Goal: Task Accomplishment & Management: Complete application form

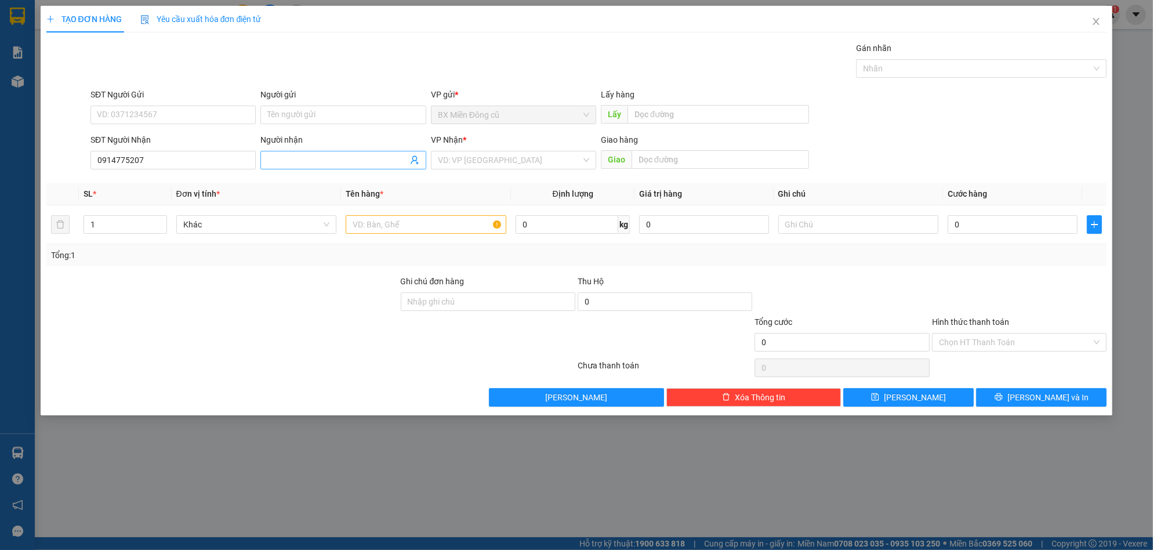
type input "0914775207"
click at [312, 163] on input "Người nhận" at bounding box center [337, 160] width 140 height 13
paste input "ên"
paste input "ến"
paste input "ài"
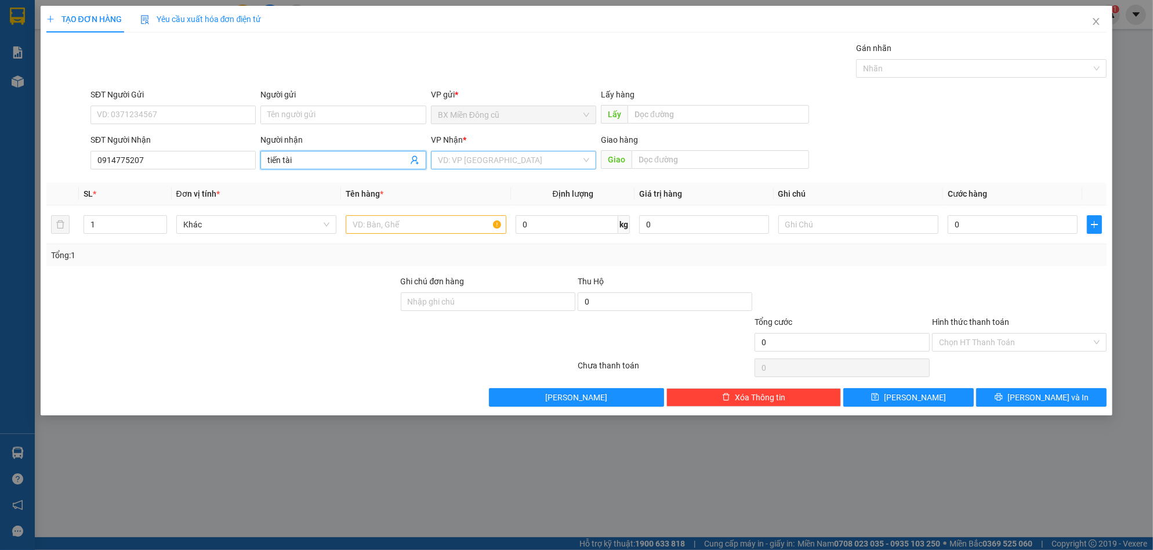
type input "tiến tài"
click at [536, 161] on input "search" at bounding box center [509, 159] width 143 height 17
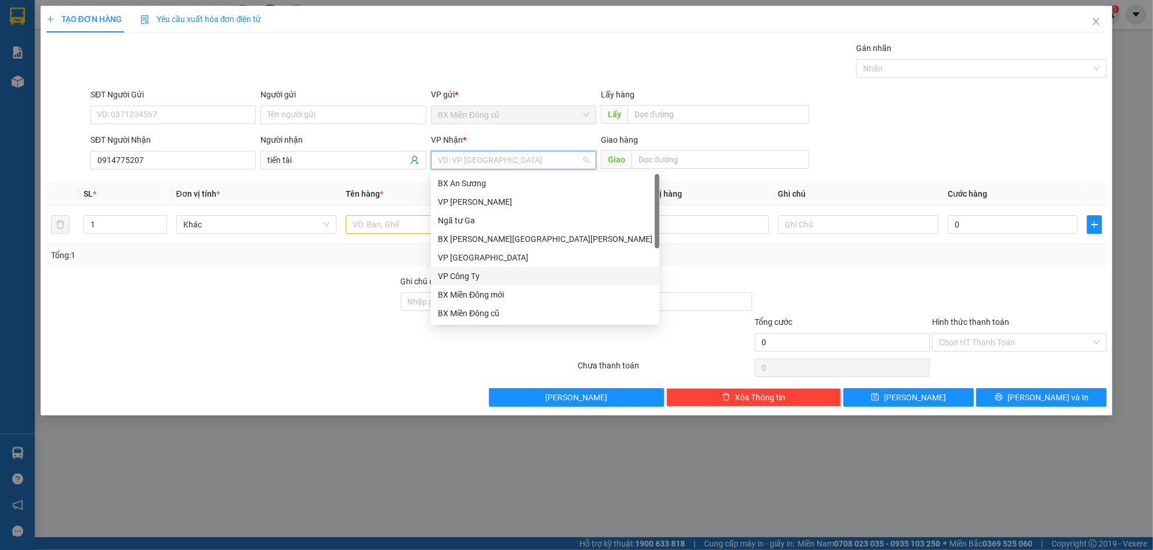
click at [486, 273] on div "VP Công Ty" at bounding box center [545, 276] width 215 height 13
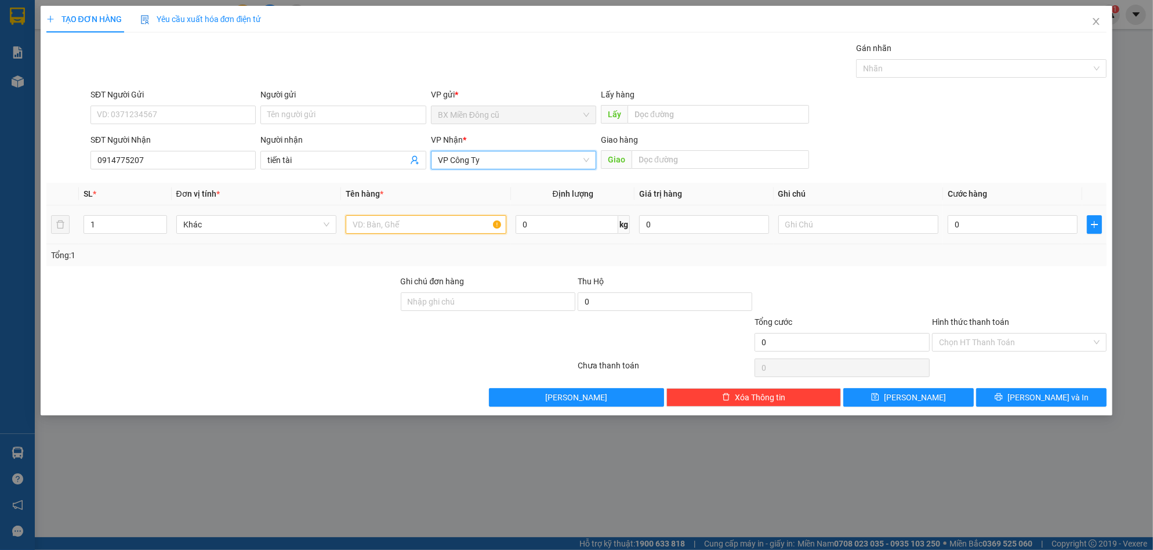
click at [414, 223] on input "text" at bounding box center [426, 224] width 161 height 19
paste input "àu"
paste input "ạc"
type input "1 valy màu bạc"
drag, startPoint x: 961, startPoint y: 216, endPoint x: 967, endPoint y: 219, distance: 7.0
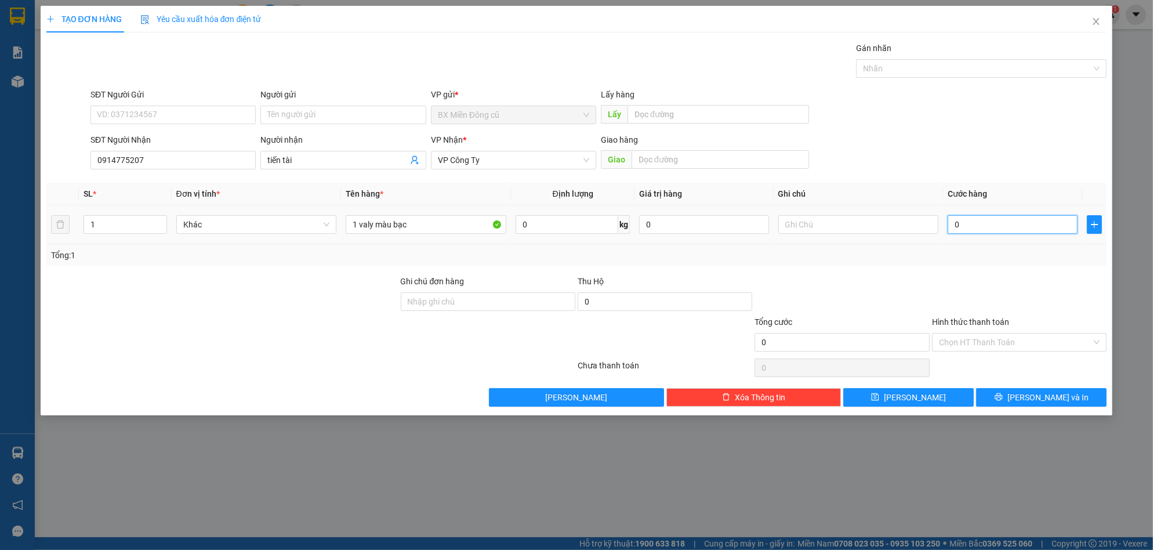
click at [962, 217] on input "0" at bounding box center [1013, 224] width 130 height 19
type input "8"
type input "80"
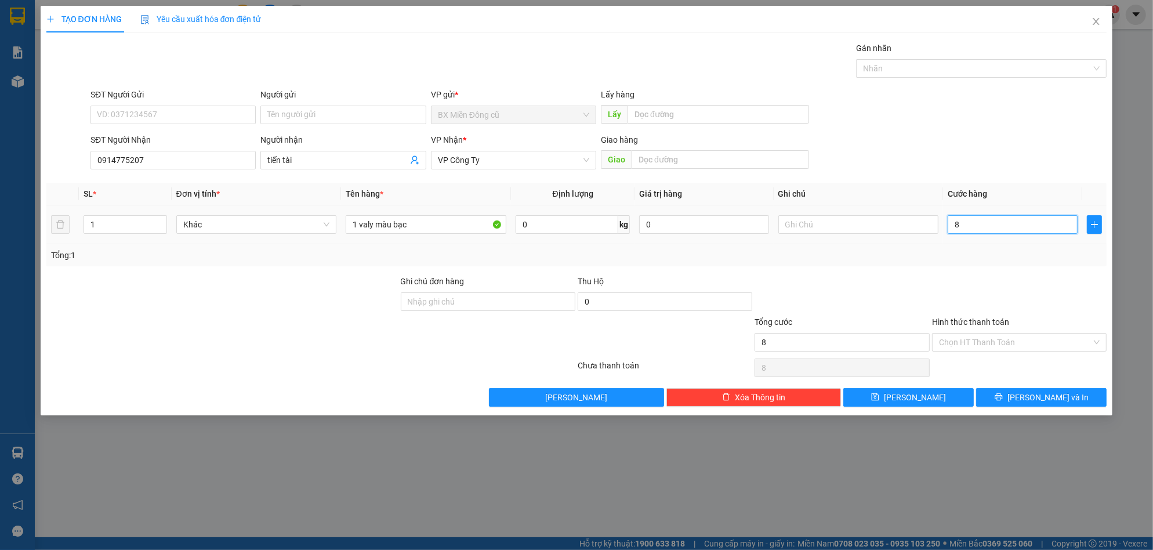
type input "80"
type input "800"
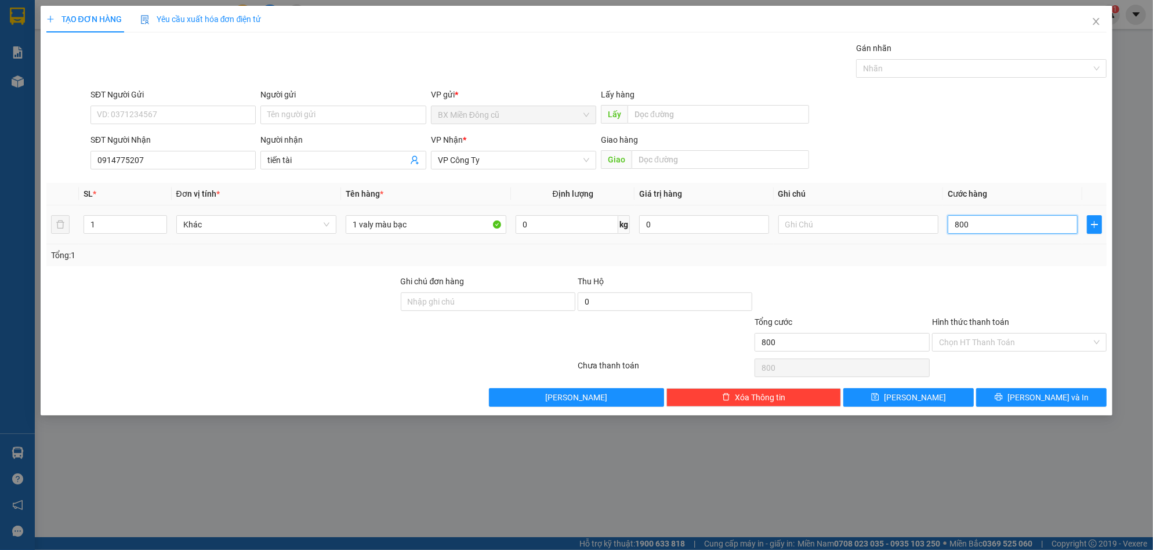
type input "8.000"
type input "80.000"
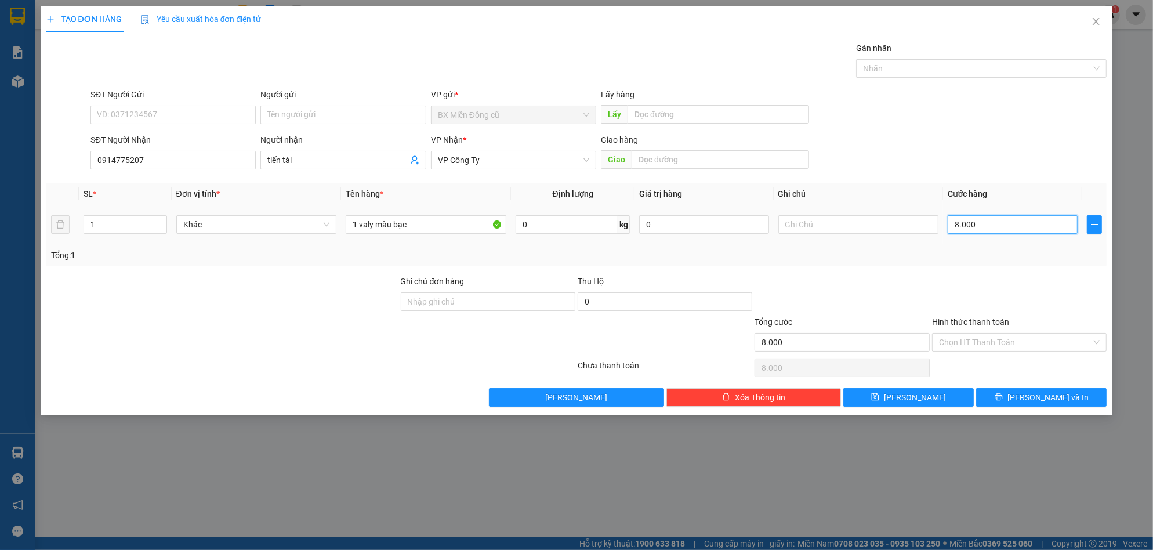
type input "80.000"
click at [970, 339] on input "Hình thức thanh toán" at bounding box center [1015, 342] width 153 height 17
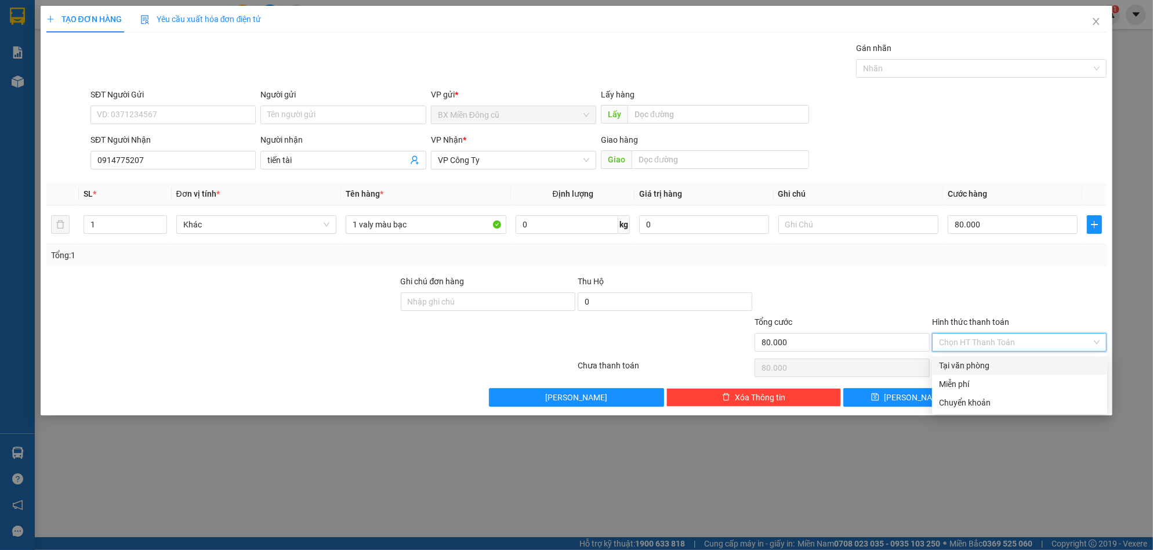
click at [967, 359] on div "Tại văn phòng" at bounding box center [1019, 365] width 161 height 13
type input "0"
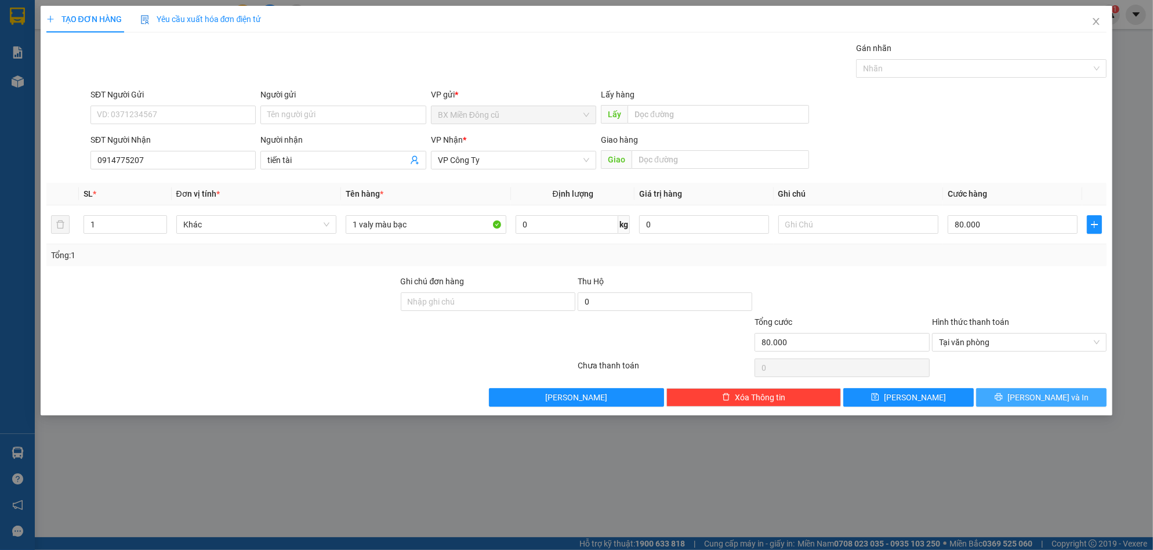
click at [1003, 396] on icon "printer" at bounding box center [999, 397] width 8 height 8
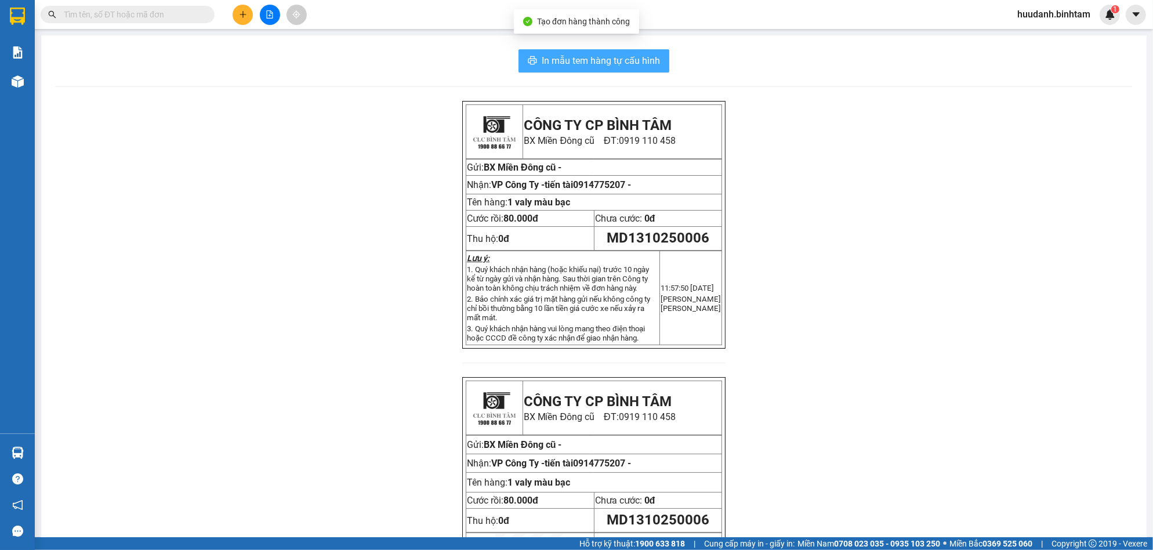
click at [607, 59] on span "In mẫu tem hàng tự cấu hình" at bounding box center [601, 60] width 118 height 15
click at [249, 20] on button at bounding box center [243, 15] width 20 height 20
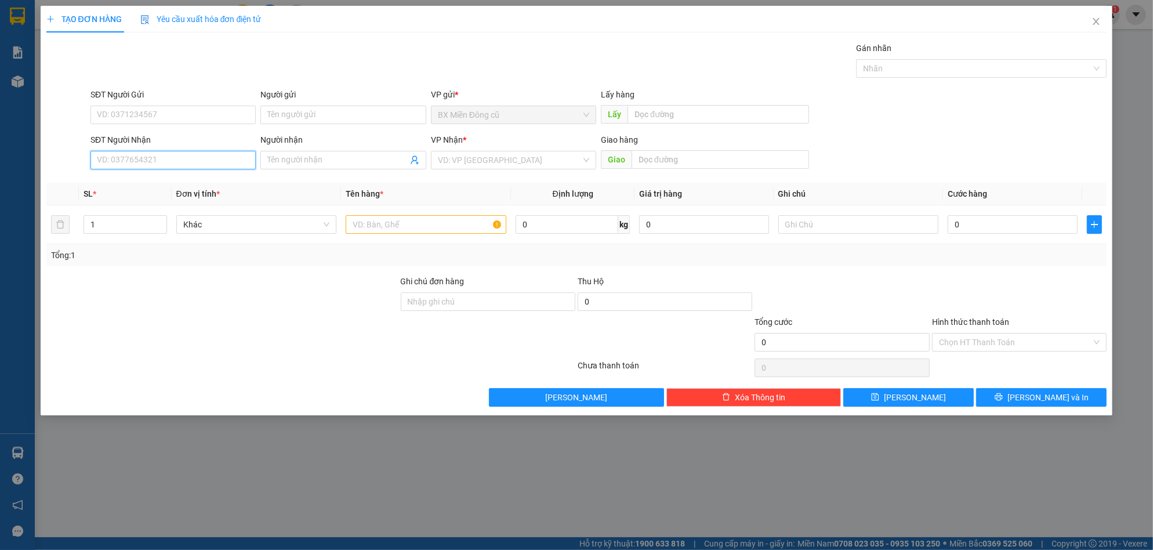
click at [179, 166] on input "SĐT Người Nhận" at bounding box center [172, 160] width 165 height 19
click at [327, 164] on input "Người nhận" at bounding box center [337, 160] width 140 height 13
paste input "ư"
paste input "ý"
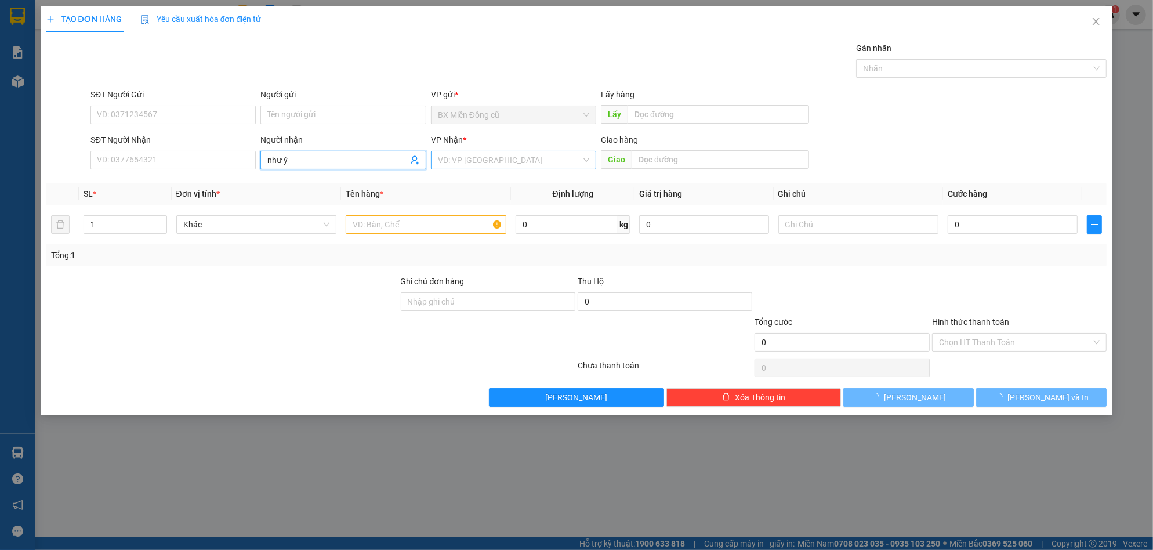
type input "như ý"
click at [545, 165] on input "search" at bounding box center [509, 159] width 143 height 17
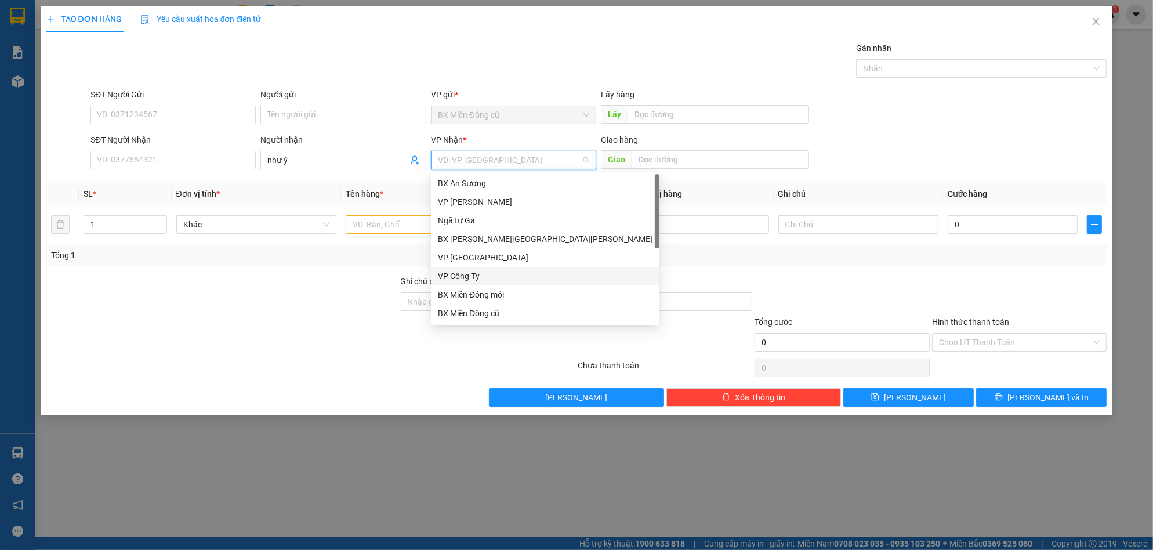
drag, startPoint x: 480, startPoint y: 273, endPoint x: 466, endPoint y: 263, distance: 17.5
click at [480, 273] on div "VP Công Ty" at bounding box center [545, 276] width 215 height 13
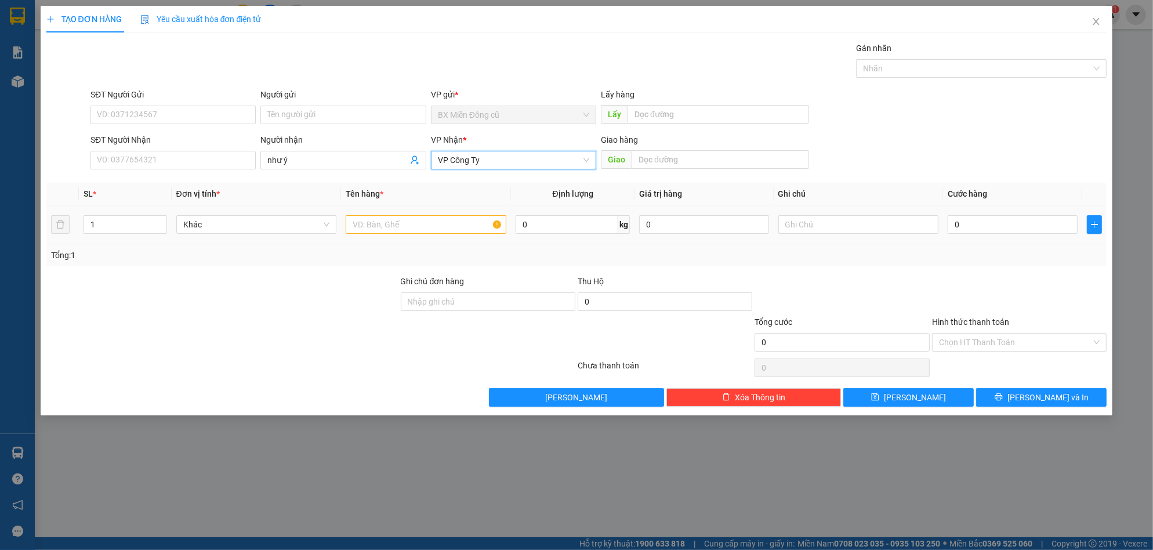
click at [413, 236] on div at bounding box center [426, 224] width 161 height 23
drag, startPoint x: 413, startPoint y: 236, endPoint x: 415, endPoint y: 227, distance: 8.9
click at [415, 228] on div at bounding box center [426, 224] width 161 height 23
click at [415, 227] on input "text" at bounding box center [426, 224] width 161 height 19
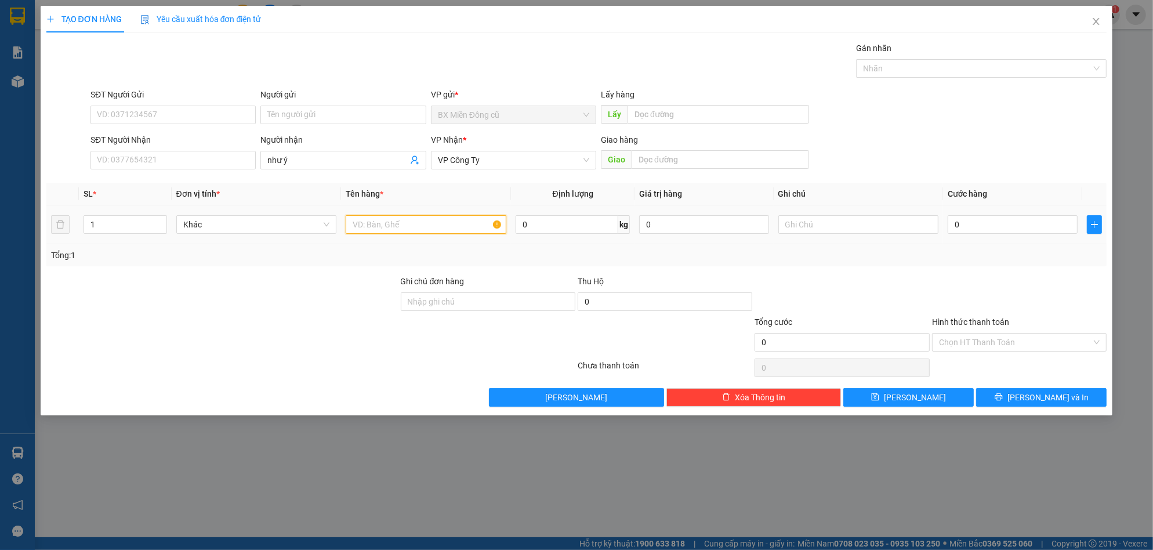
click at [415, 227] on input "text" at bounding box center [426, 224] width 161 height 19
paste input "ốp"
type input "5 xốp"
click at [1012, 226] on input "0" at bounding box center [1013, 224] width 130 height 19
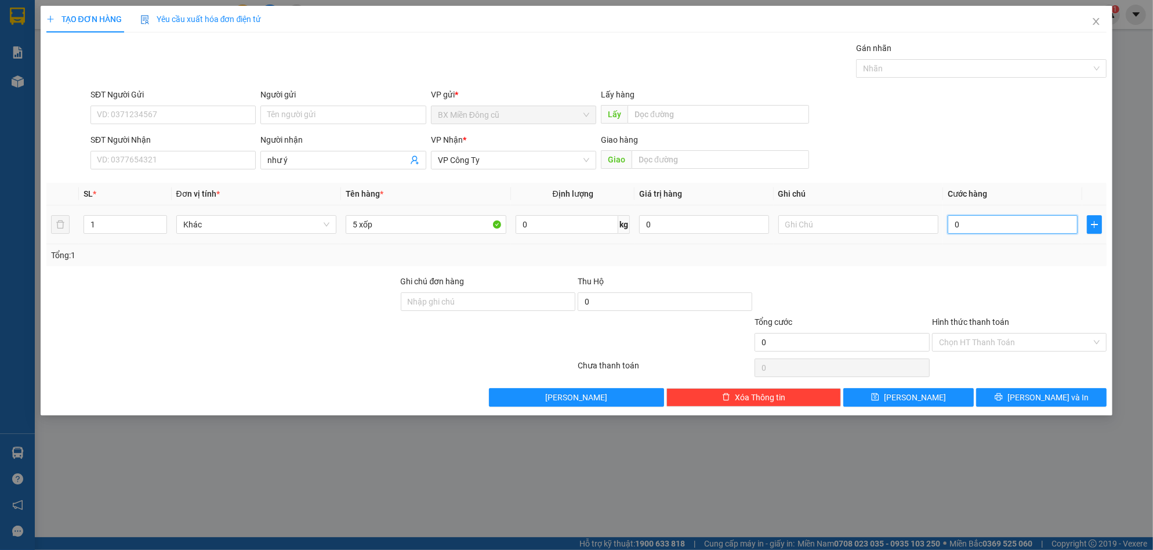
type input "4"
type input "40"
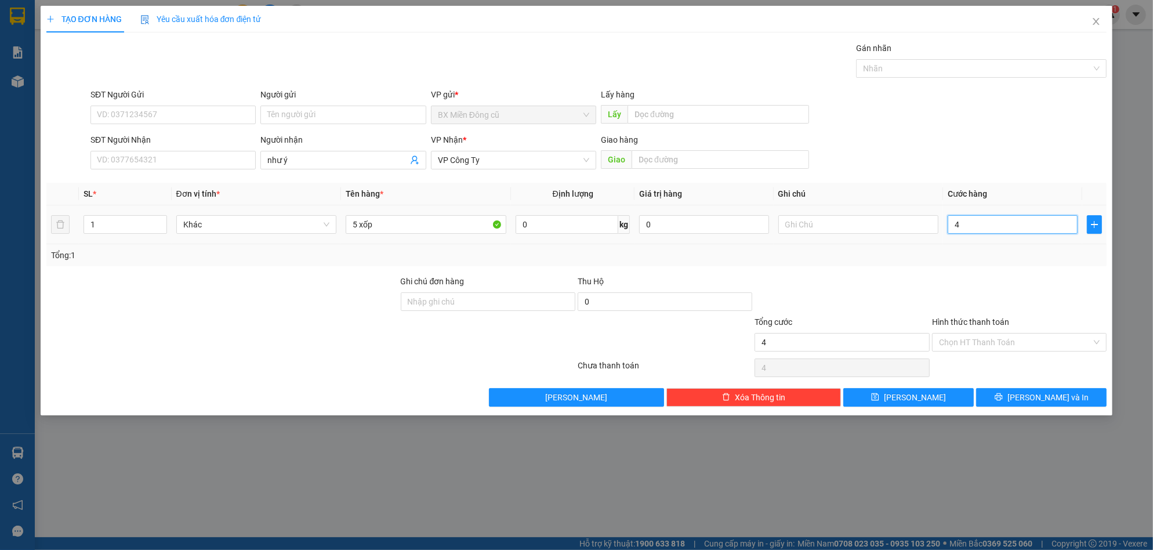
type input "40"
type input "400"
type input "4.000"
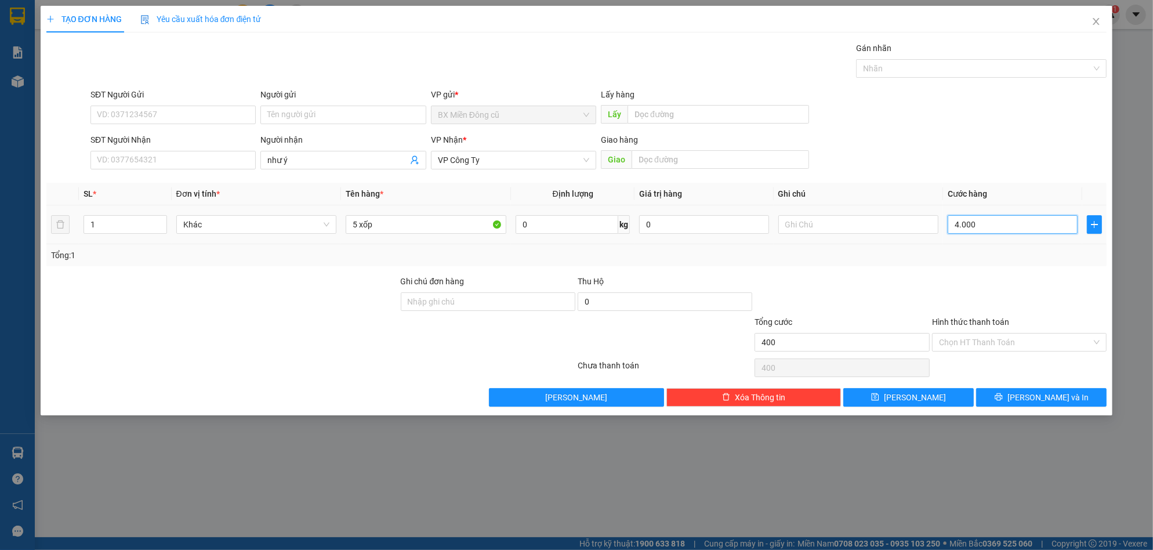
type input "4.000"
type input "40.000"
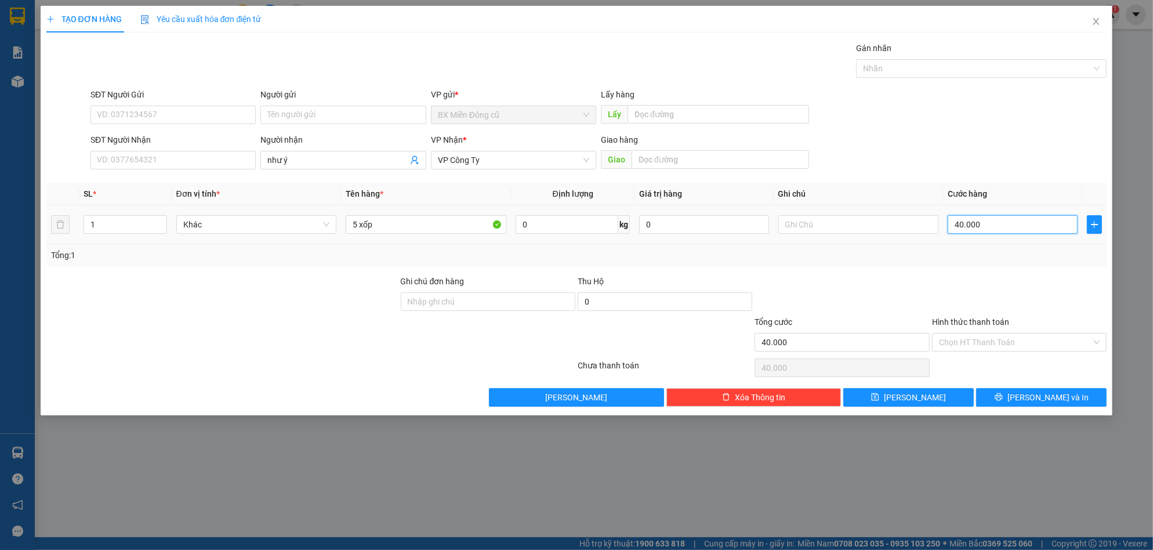
type input "400.000"
click at [923, 399] on button "[PERSON_NAME]" at bounding box center [908, 397] width 131 height 19
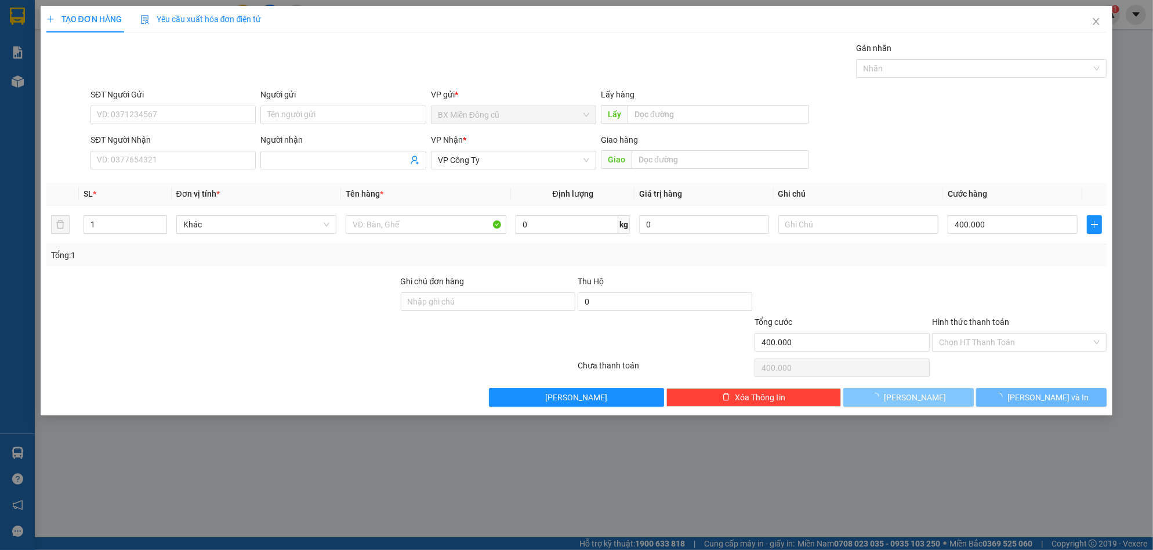
type input "0"
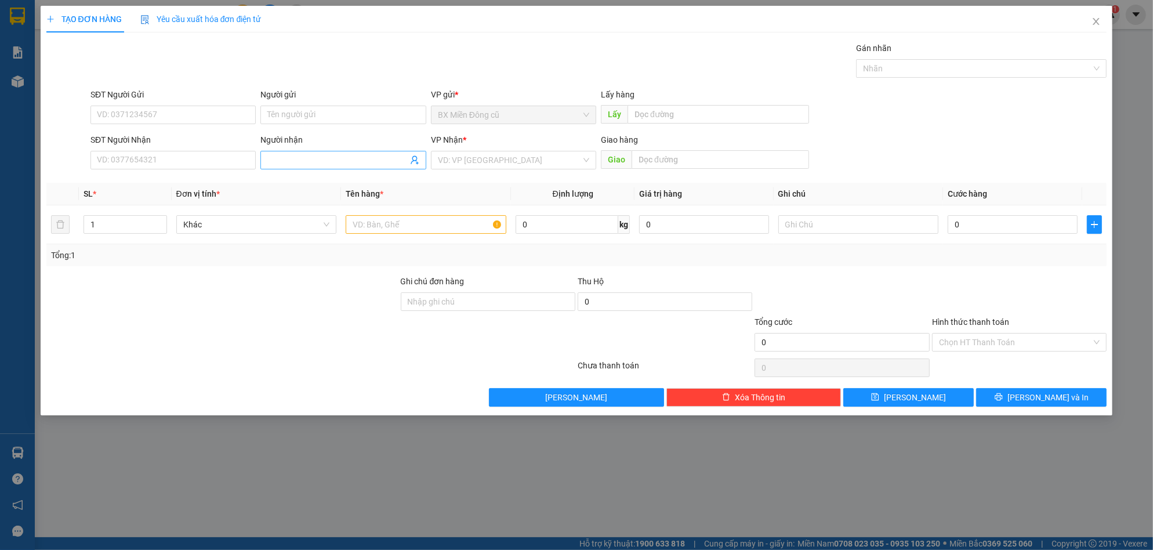
click at [372, 151] on span at bounding box center [342, 160] width 165 height 19
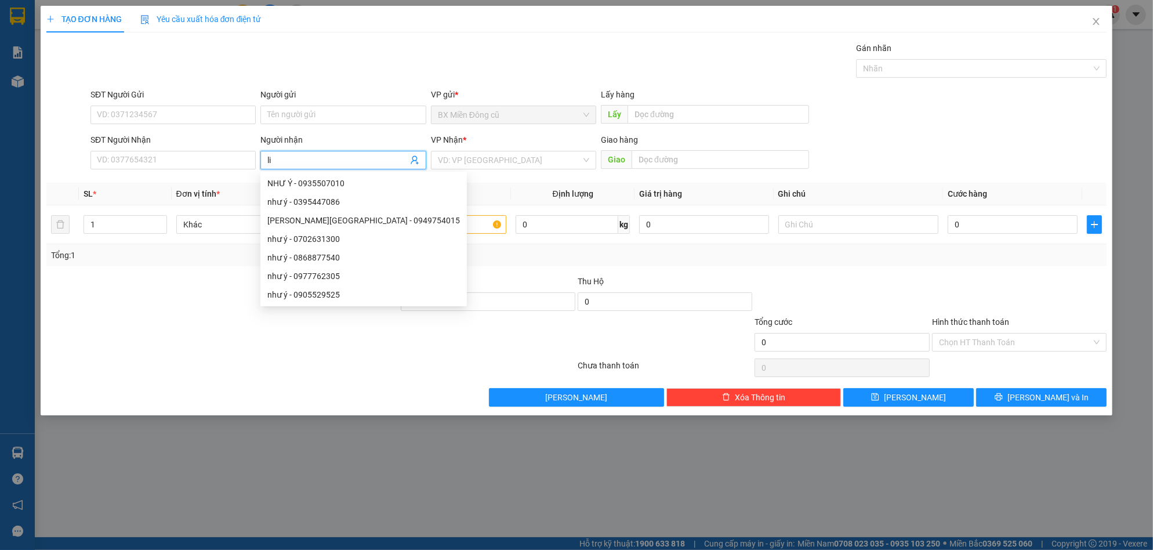
paste input "êu"
paste input "ễu"
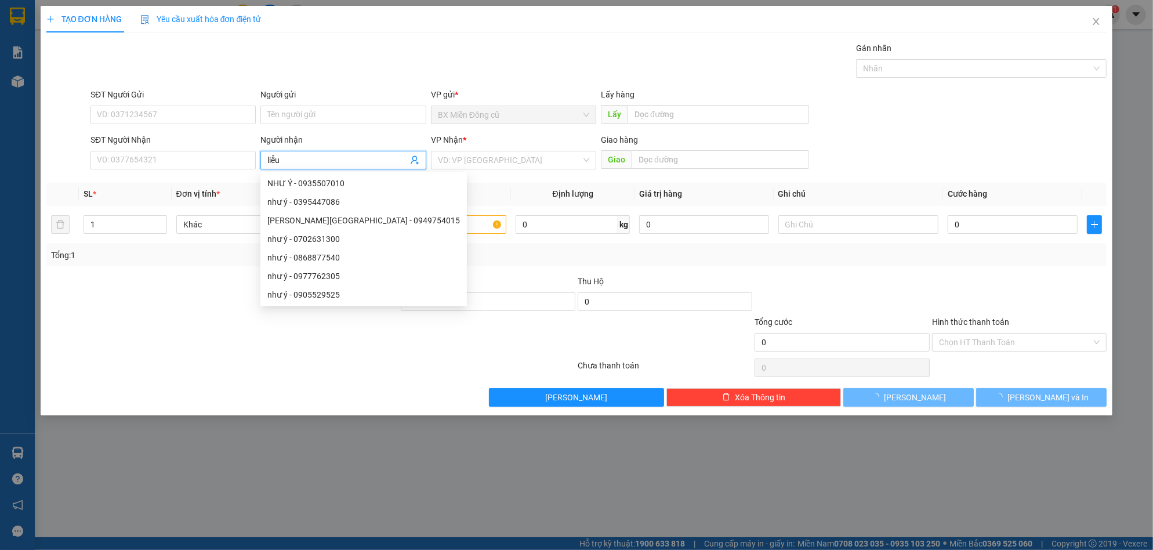
type input "liễu"
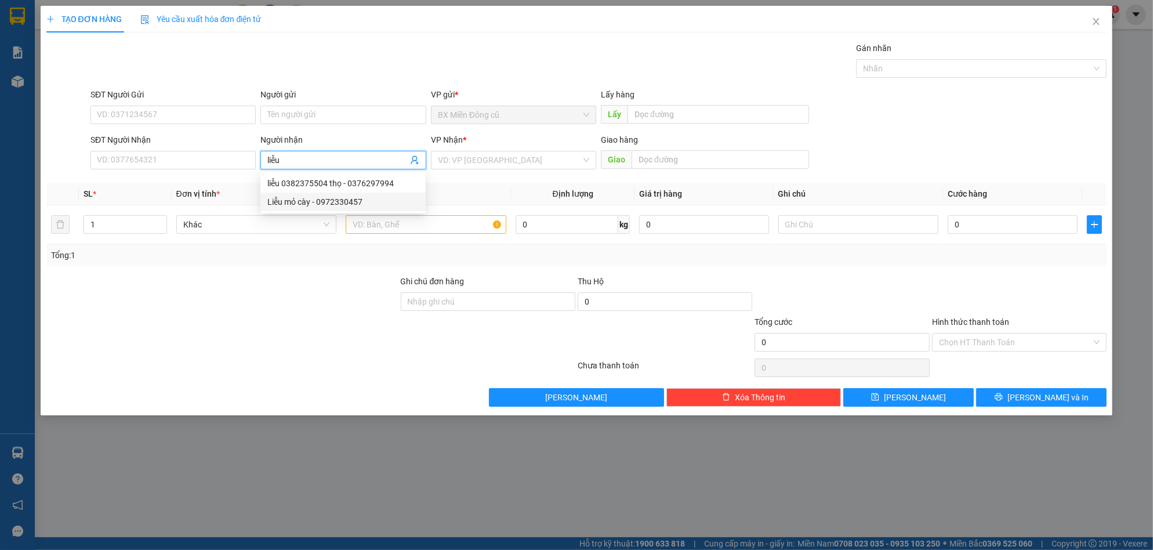
click at [367, 198] on div "Liễu mỏ cày - 0972330457" at bounding box center [342, 201] width 151 height 13
type input "0972330457"
type input "Liễu mỏ cày"
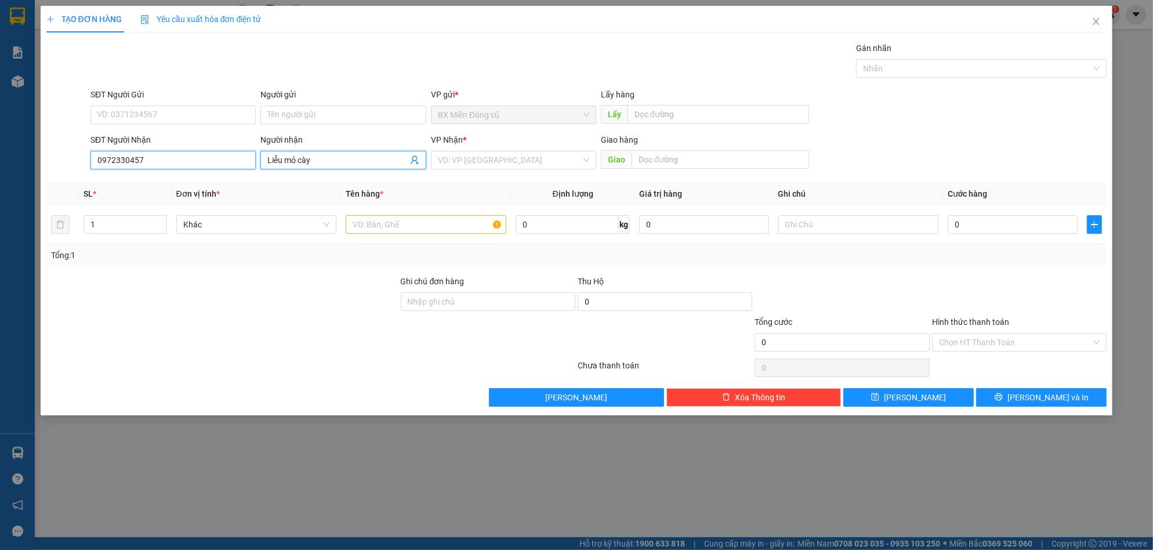
click at [199, 163] on input "0972330457" at bounding box center [172, 160] width 165 height 19
type input "0972330457"
click at [208, 184] on div "0972330457 - Liễu mỏ cày" at bounding box center [172, 183] width 151 height 13
type input "[PERSON_NAME]"
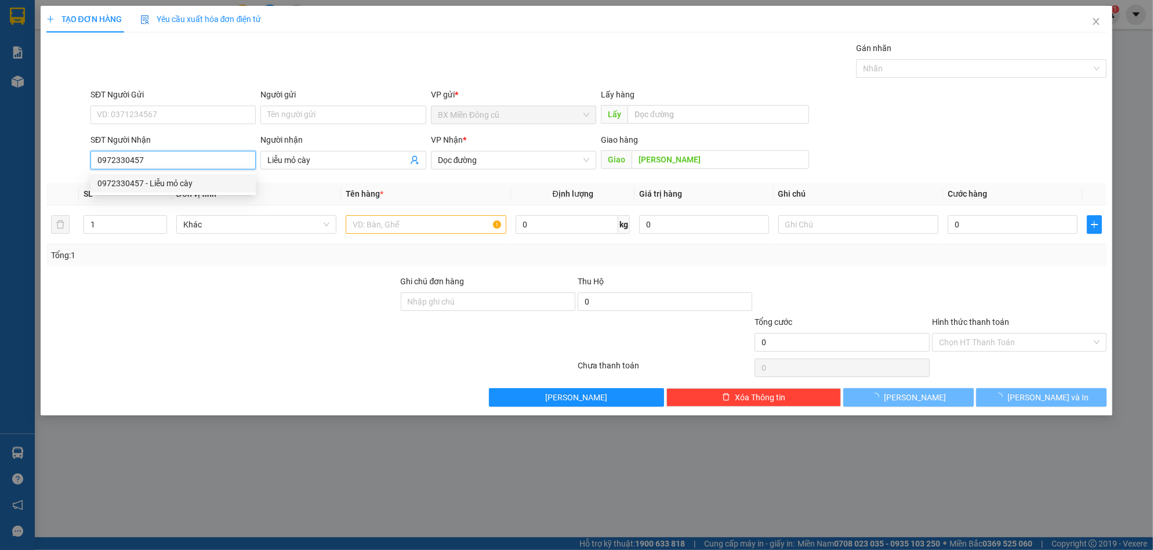
type input "240.000"
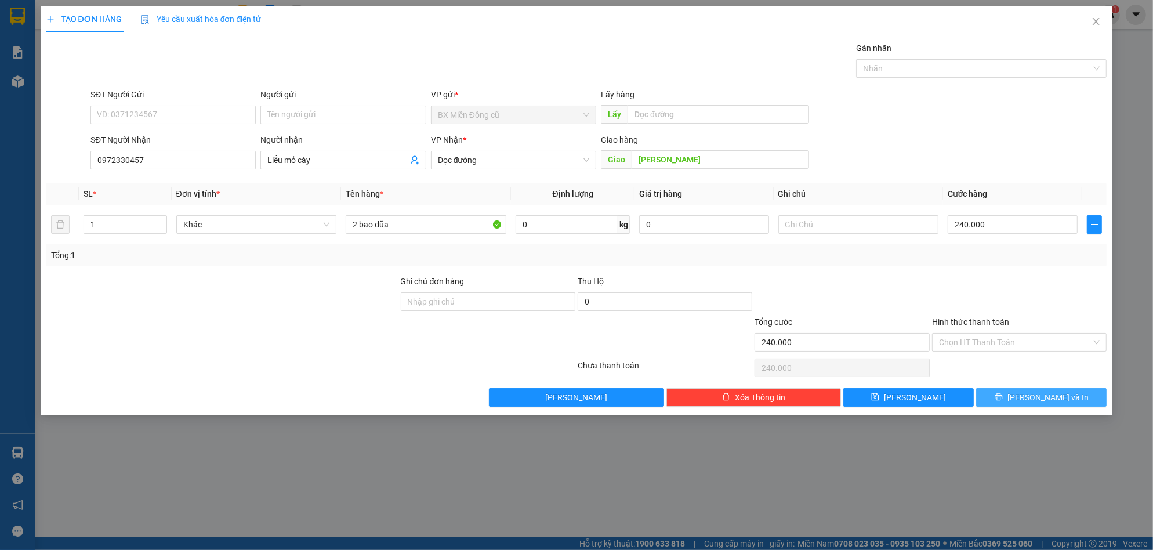
click at [1002, 395] on icon "printer" at bounding box center [999, 397] width 8 height 8
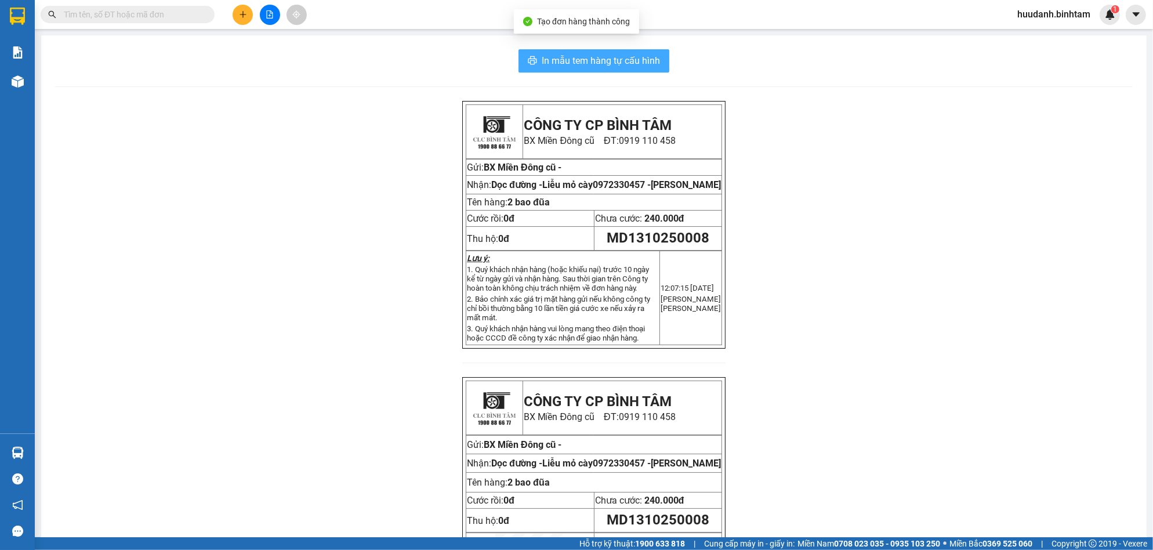
click at [650, 61] on span "In mẫu tem hàng tự cấu hình" at bounding box center [601, 60] width 118 height 15
click at [134, 21] on span at bounding box center [128, 14] width 174 height 17
click at [137, 14] on input "text" at bounding box center [132, 14] width 137 height 13
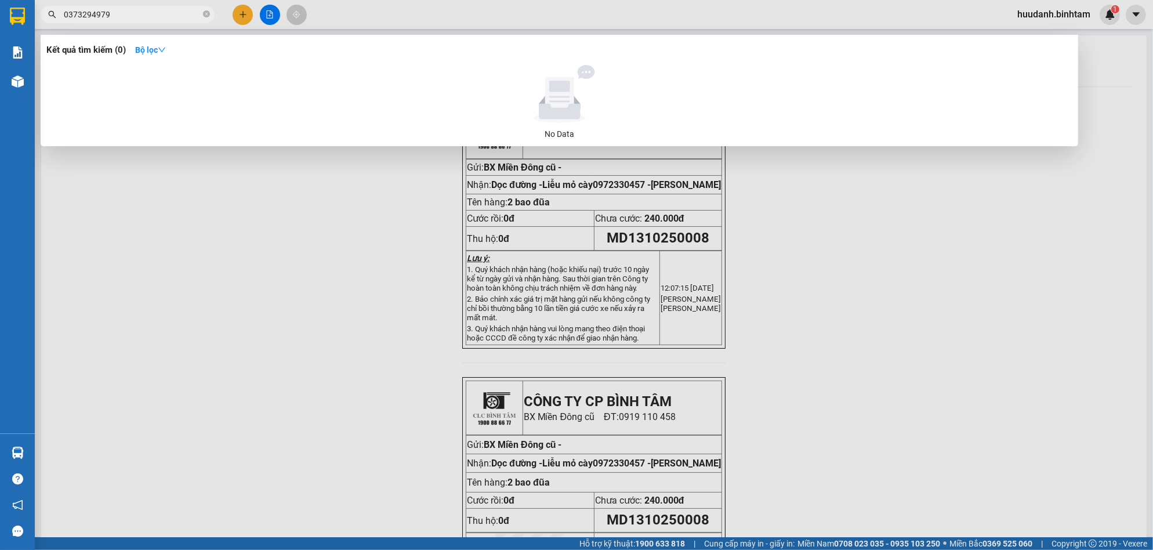
click at [139, 9] on input "0373294979" at bounding box center [132, 14] width 137 height 13
type input "0972665505"
